Goal: Transaction & Acquisition: Book appointment/travel/reservation

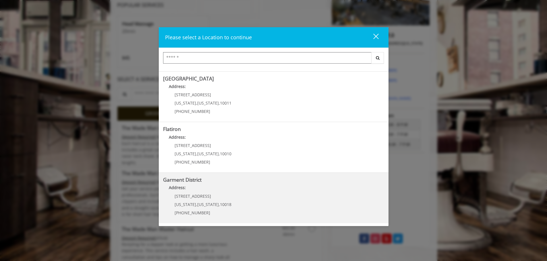
scroll to position [115, 0]
click at [201, 199] on span "1400 Broadway" at bounding box center [192, 196] width 36 height 5
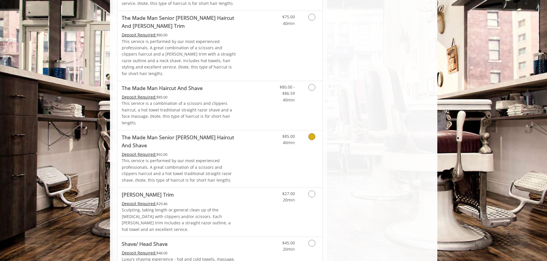
scroll to position [545, 0]
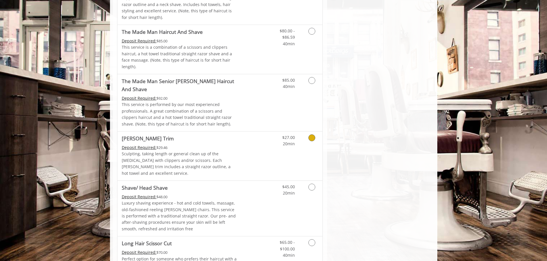
click at [253, 132] on link "Discounted Price" at bounding box center [254, 156] width 34 height 49
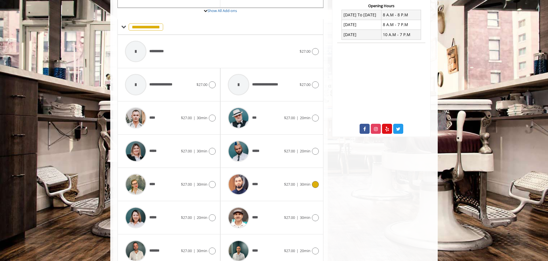
scroll to position [243, 0]
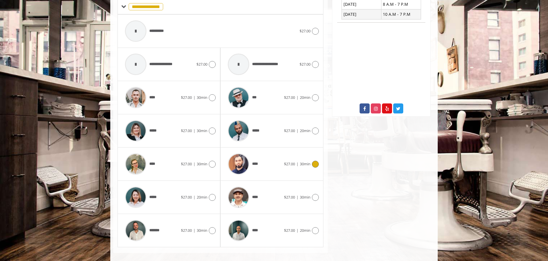
click at [261, 161] on div "****" at bounding box center [254, 164] width 59 height 27
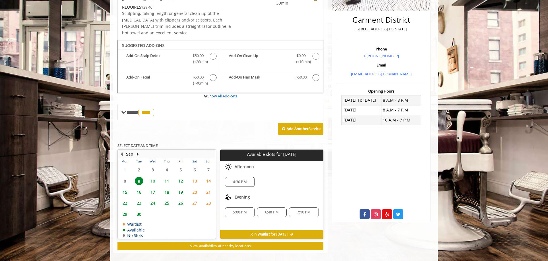
scroll to position [108, 0]
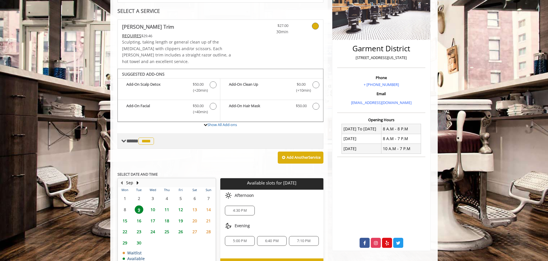
click at [143, 138] on span "****" at bounding box center [145, 141] width 15 height 7
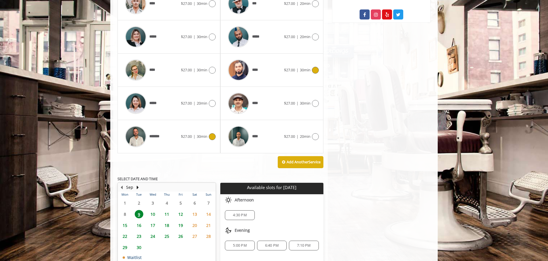
scroll to position [370, 0]
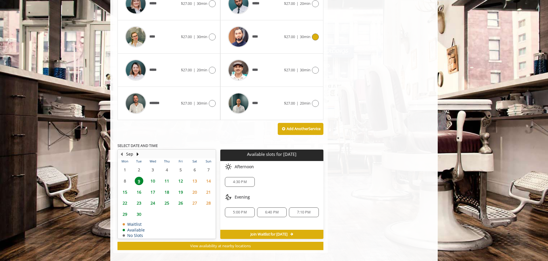
click at [151, 177] on span "10" at bounding box center [152, 181] width 9 height 8
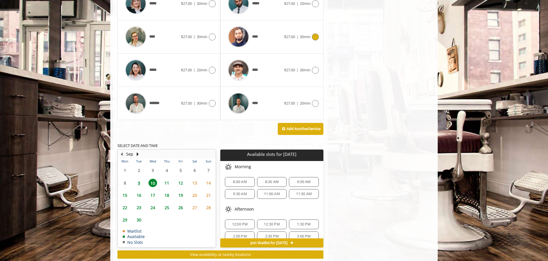
scroll to position [379, 0]
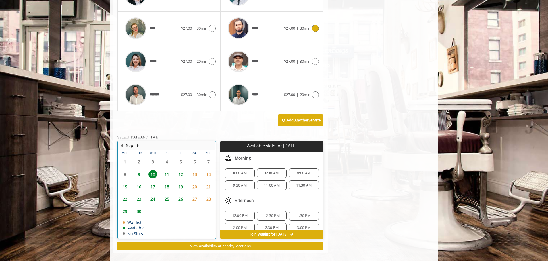
click at [139, 173] on td "9" at bounding box center [139, 174] width 14 height 12
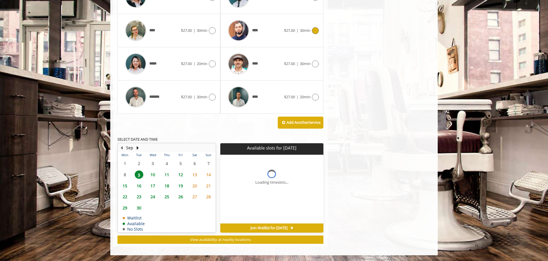
scroll to position [370, 0]
